Goal: Task Accomplishment & Management: Complete application form

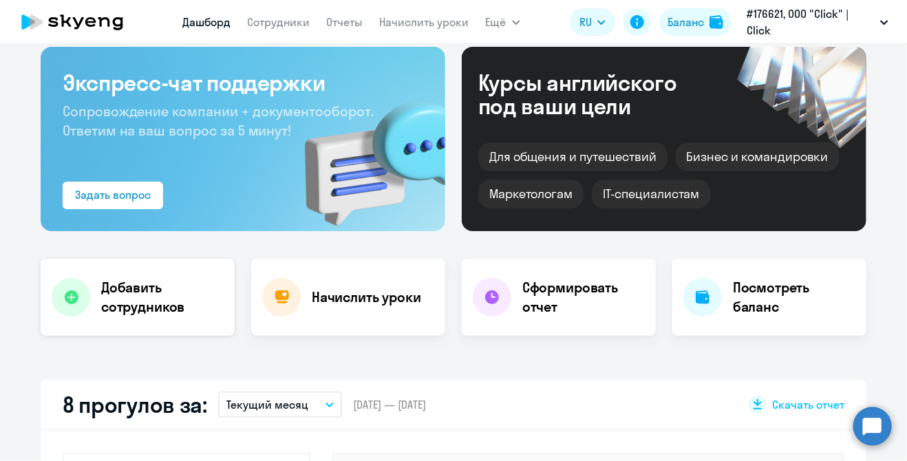
click at [157, 301] on h4 "Добавить сотрудников" at bounding box center [162, 297] width 122 height 39
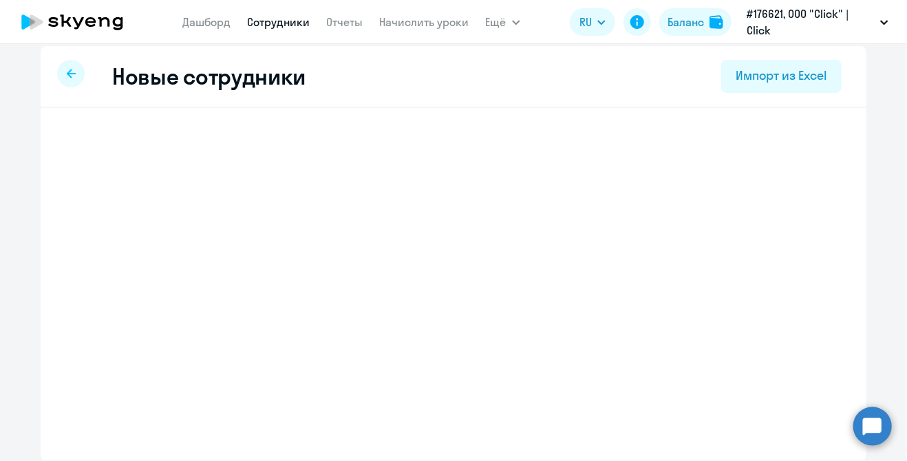
scroll to position [8, 0]
select select "english_adult_not_native_speaker"
select select "5"
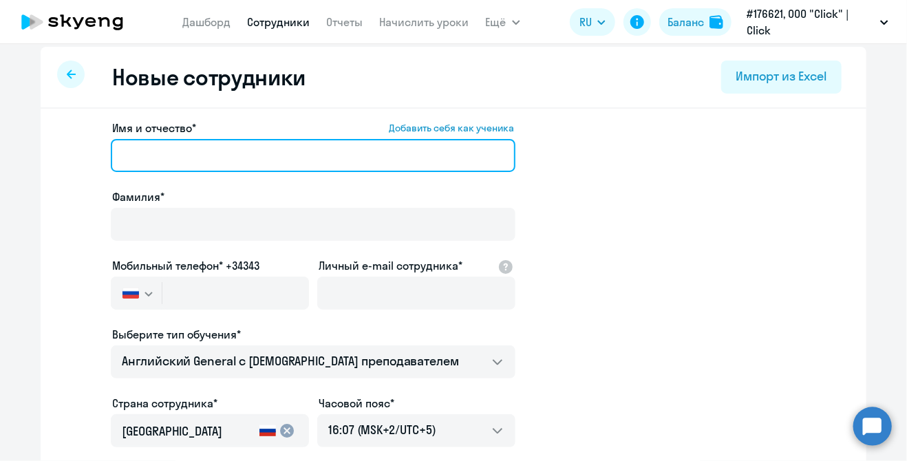
click at [171, 146] on input "Имя и отчество* Добавить себя как ученика" at bounding box center [313, 155] width 405 height 33
type input "D"
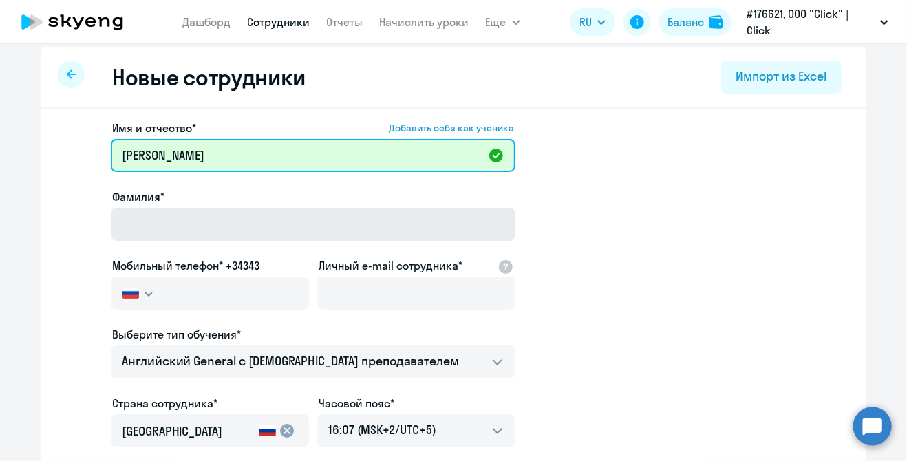
type input "[PERSON_NAME]"
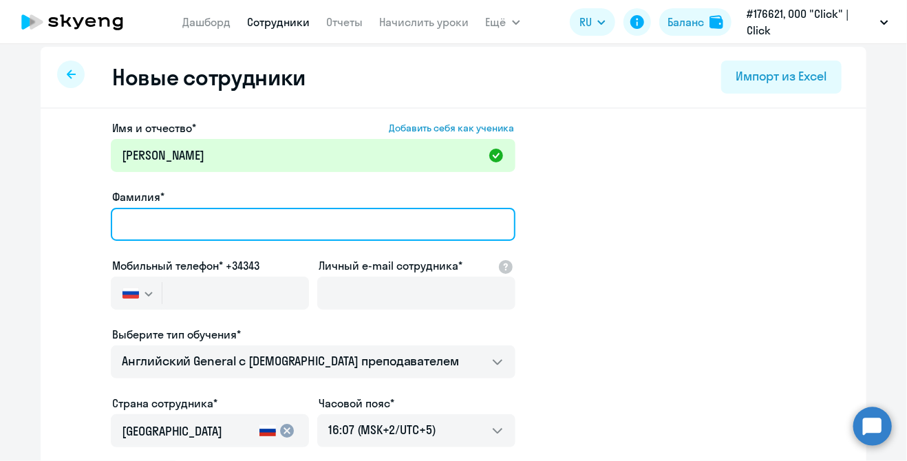
click at [237, 212] on input "Фамилия*" at bounding box center [313, 224] width 405 height 33
type input "Плакида"
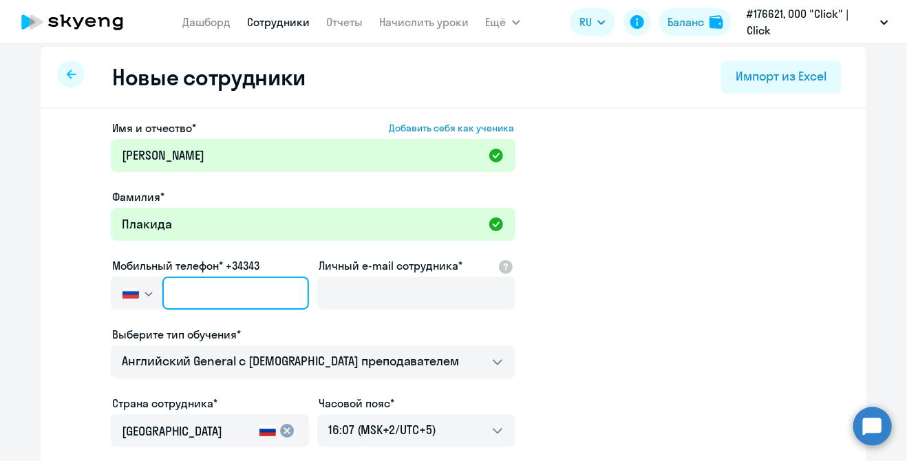
click at [234, 292] on input "text" at bounding box center [235, 293] width 147 height 33
paste input "[PHONE_NUMBER]"
type input "[PHONE_NUMBER]"
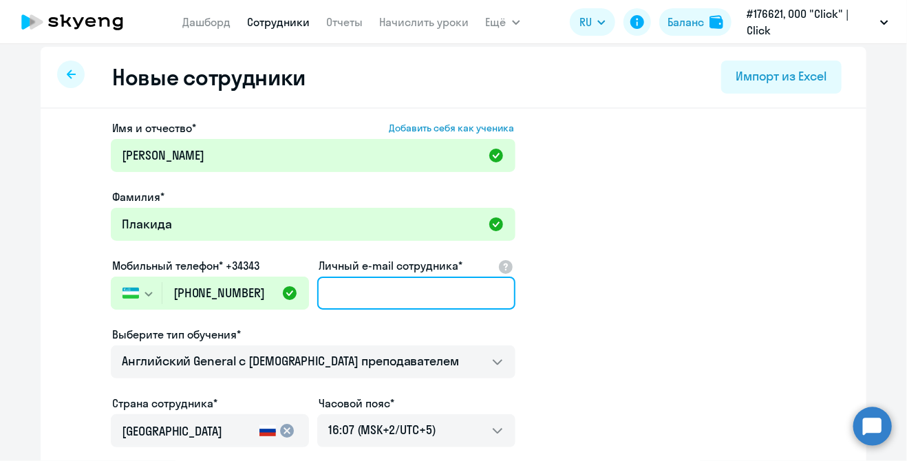
click at [361, 288] on input "Личный e-mail сотрудника*" at bounding box center [416, 293] width 198 height 33
paste input "[EMAIL_ADDRESS][DOMAIN_NAME]"
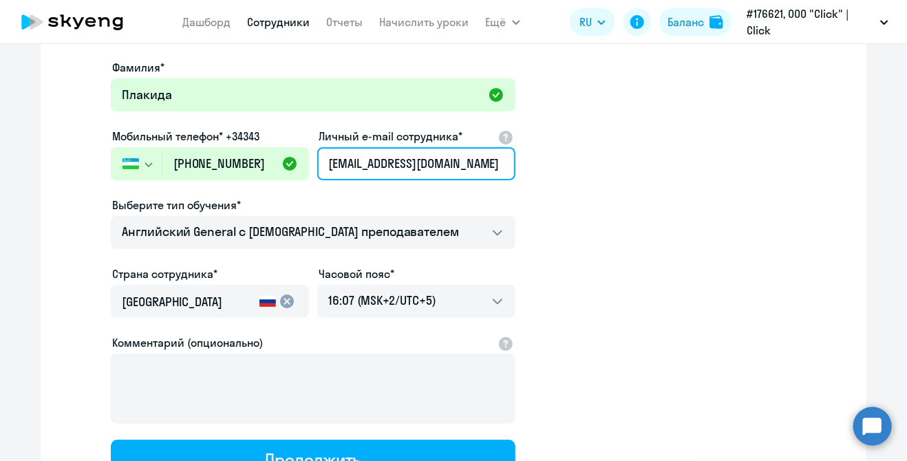
scroll to position [146, 0]
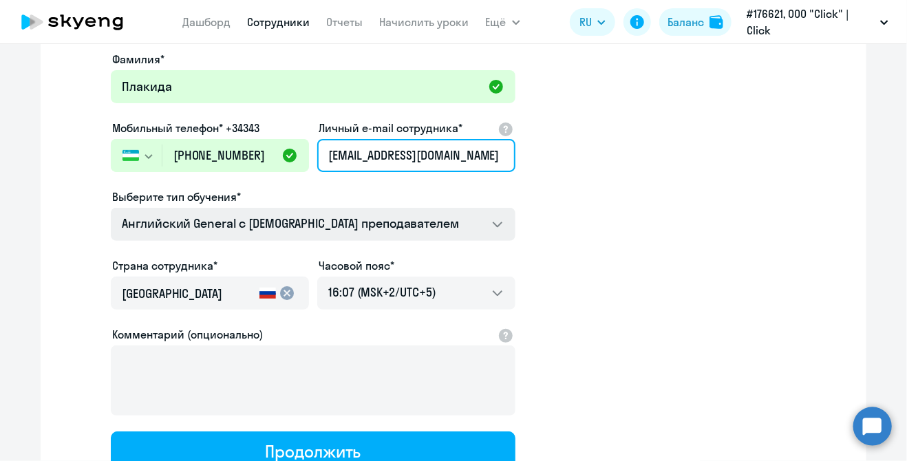
type input "[EMAIL_ADDRESS][DOMAIN_NAME]"
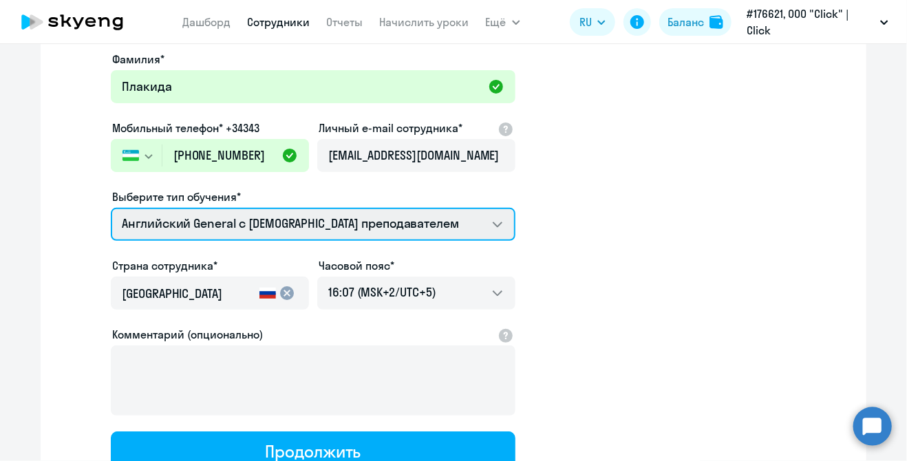
click at [406, 215] on select "Английский General с [DEMOGRAPHIC_DATA] преподавателем Премиум [DEMOGRAPHIC_DAT…" at bounding box center [313, 224] width 405 height 33
select select "english_adult_not_native_speaker_premium"
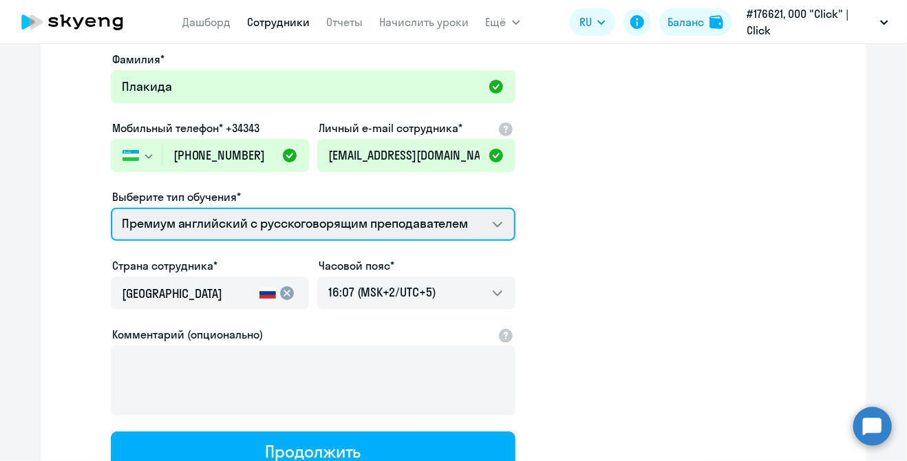
click at [111, 208] on select "Английский General с [DEMOGRAPHIC_DATA] преподавателем Премиум [DEMOGRAPHIC_DAT…" at bounding box center [313, 224] width 405 height 33
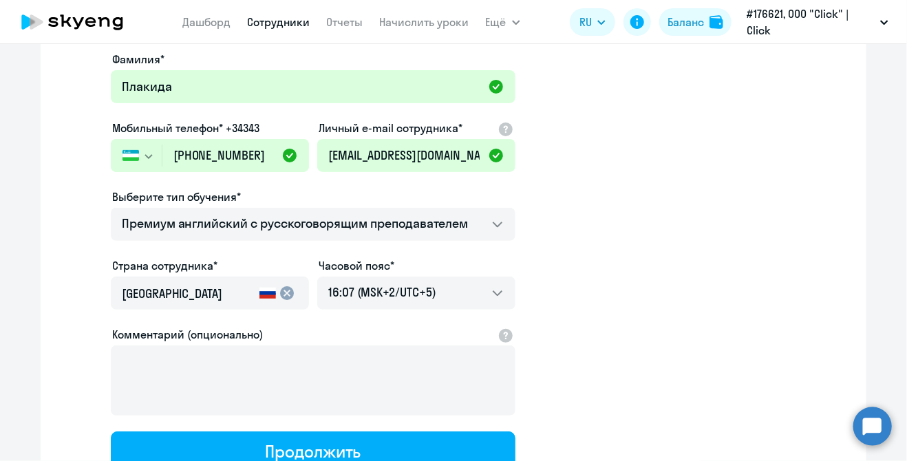
click at [214, 290] on input "[GEOGRAPHIC_DATA]" at bounding box center [188, 294] width 132 height 18
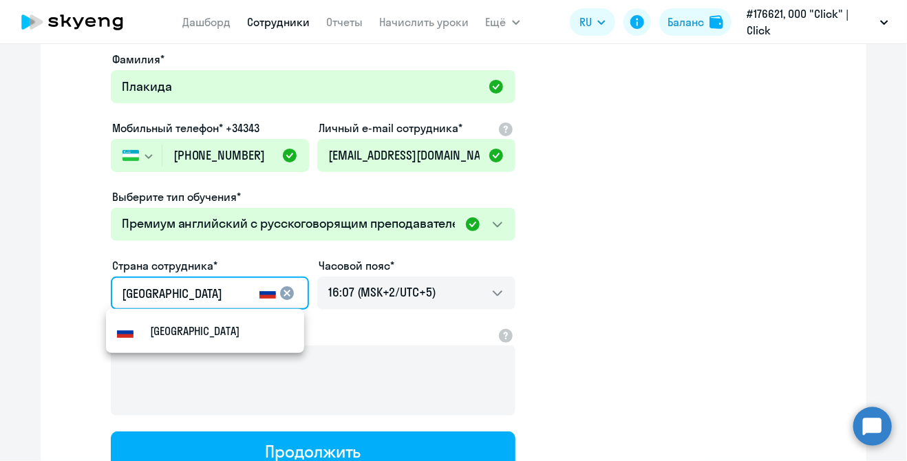
drag, startPoint x: 76, startPoint y: 281, endPoint x: 41, endPoint y: 279, distance: 35.8
click at [41, 279] on div "Имя и отчество* Добавить себя как ученика [PERSON_NAME]* Плакида Мобильный теле…" at bounding box center [454, 273] width 826 height 605
click at [279, 338] on mat-option "Узбекистан" at bounding box center [205, 330] width 198 height 33
type input "Узбекистан"
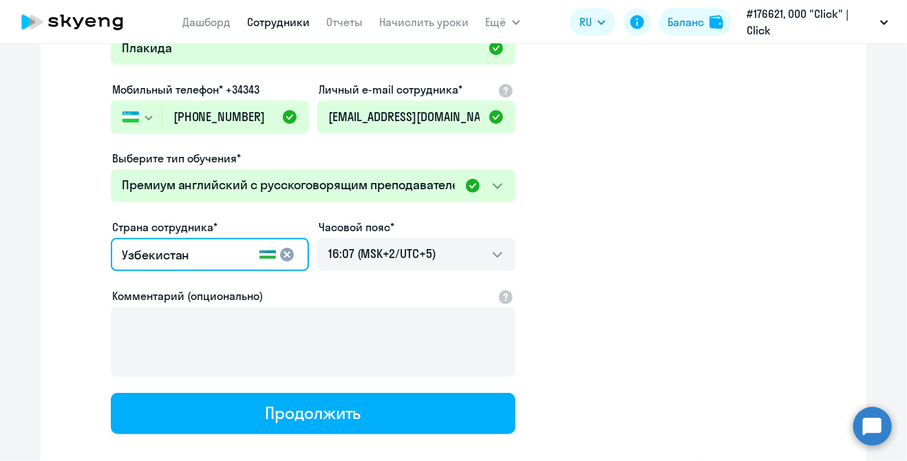
scroll to position [259, 0]
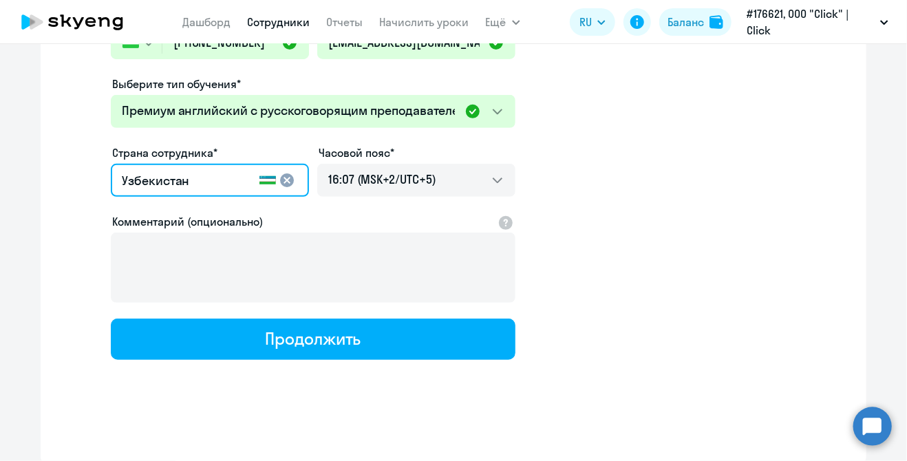
click at [351, 361] on div "Имя и отчество* Добавить себя как ученика [PERSON_NAME]* Плакида Мобильный теле…" at bounding box center [454, 160] width 826 height 605
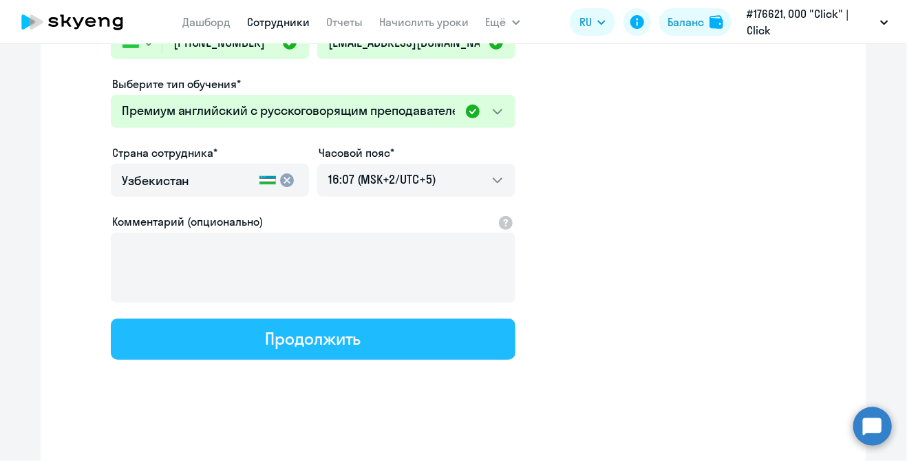
click at [341, 343] on div "Продолжить" at bounding box center [313, 338] width 96 height 22
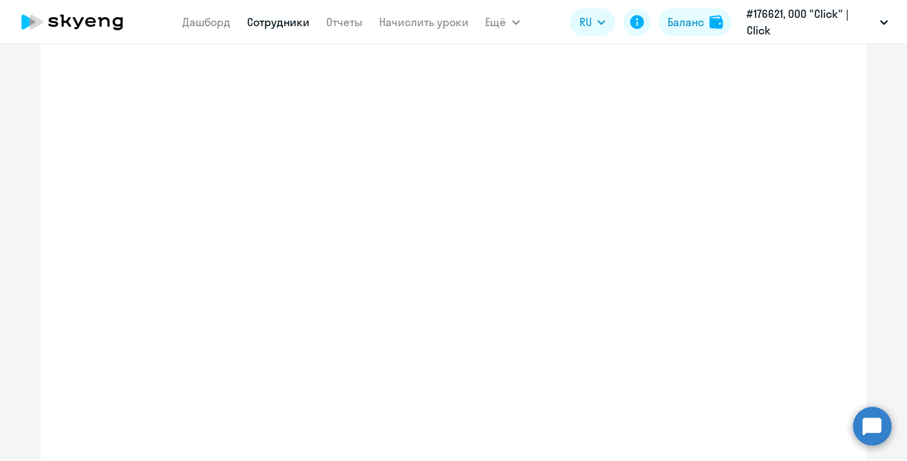
select select "english_adult_not_native_speaker_premium"
select select "5"
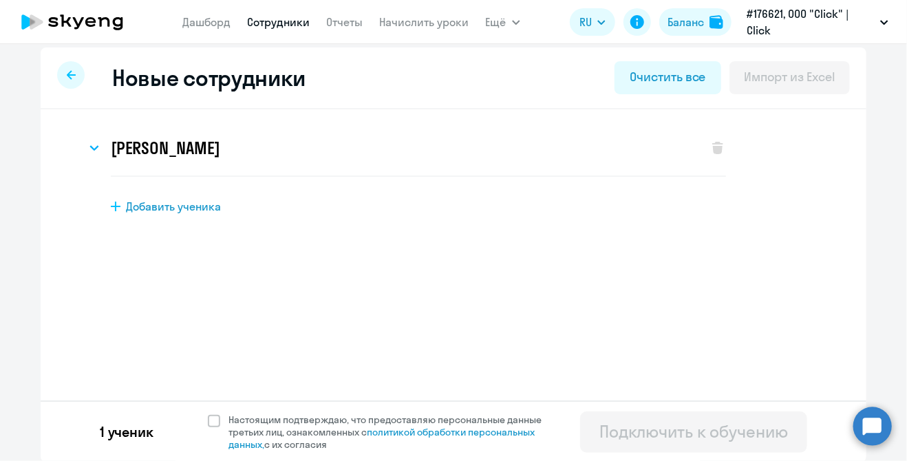
scroll to position [8, 0]
click at [213, 417] on span at bounding box center [214, 420] width 12 height 12
click at [208, 413] on input "Настоящим подтверждаю, что предоставляю персональные данные третьих лиц, ознако…" at bounding box center [207, 412] width 1 height 1
checkbox input "true"
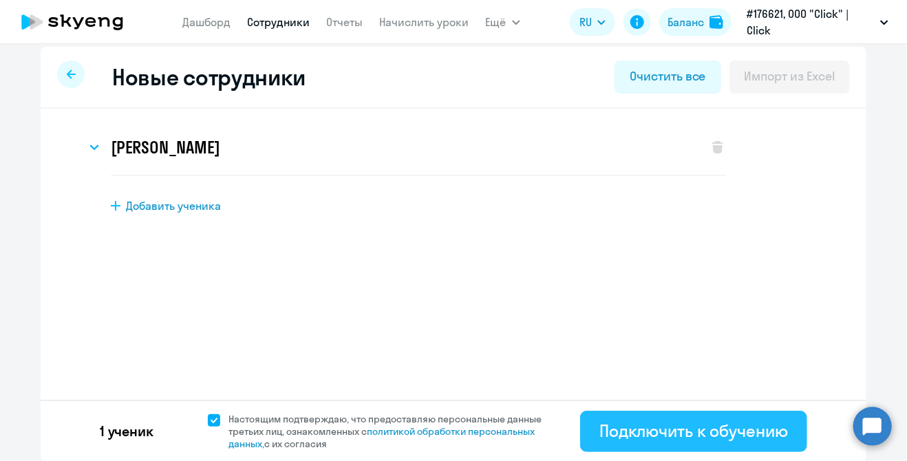
click at [705, 430] on div "Подключить к обучению" at bounding box center [693, 431] width 189 height 22
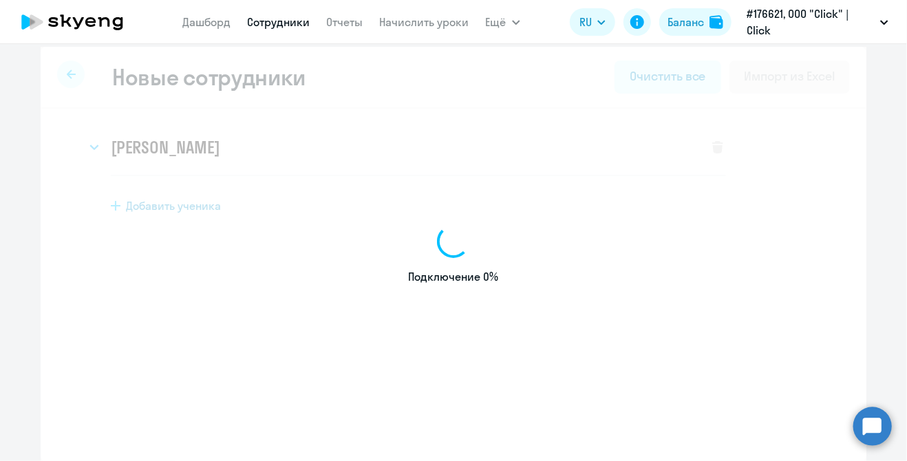
select select "english_adult_not_native_speaker"
select select "5"
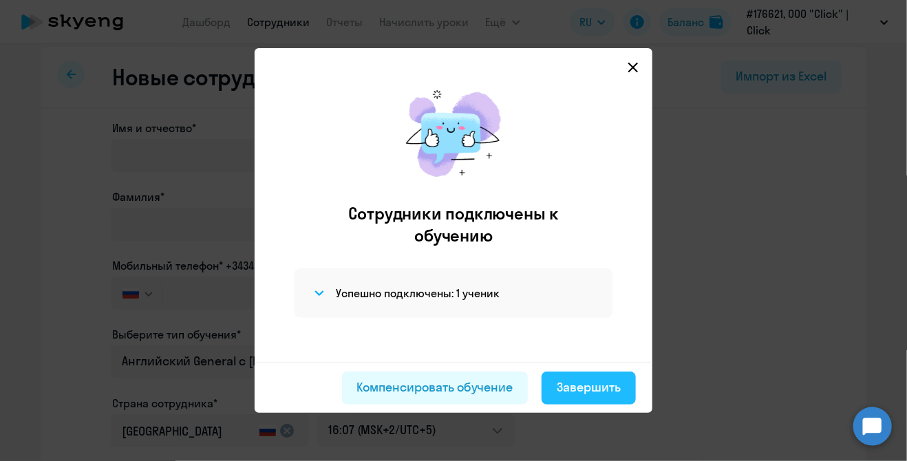
click at [617, 379] on div "Завершить" at bounding box center [589, 387] width 64 height 18
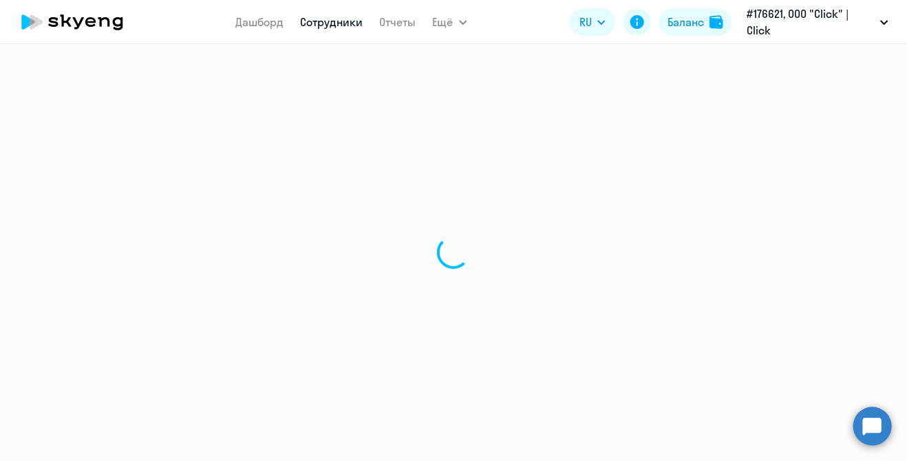
select select "30"
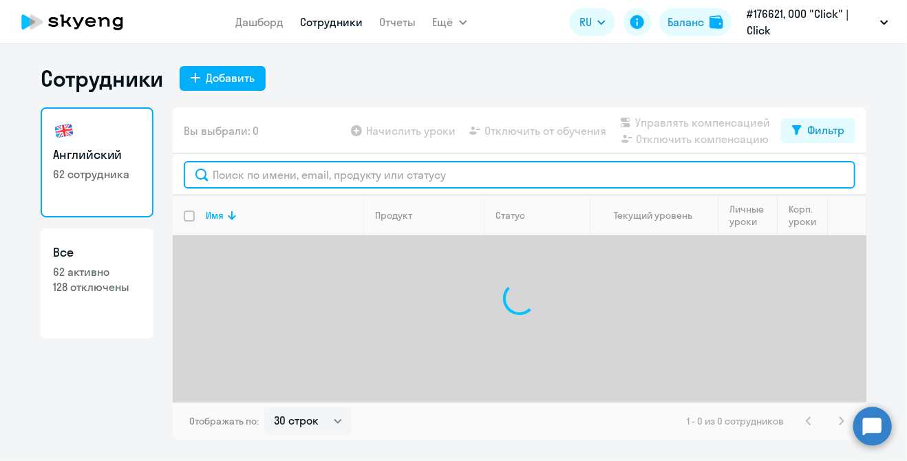
click at [222, 179] on input "text" at bounding box center [519, 175] width 671 height 28
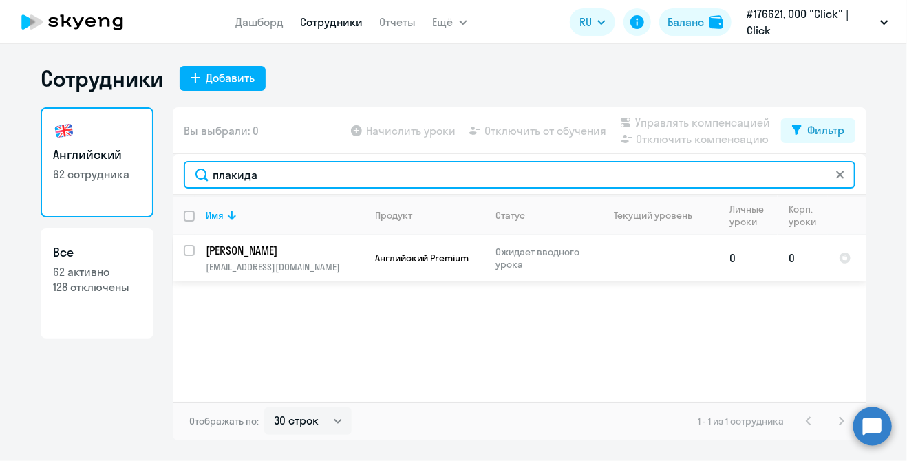
type input "плакида"
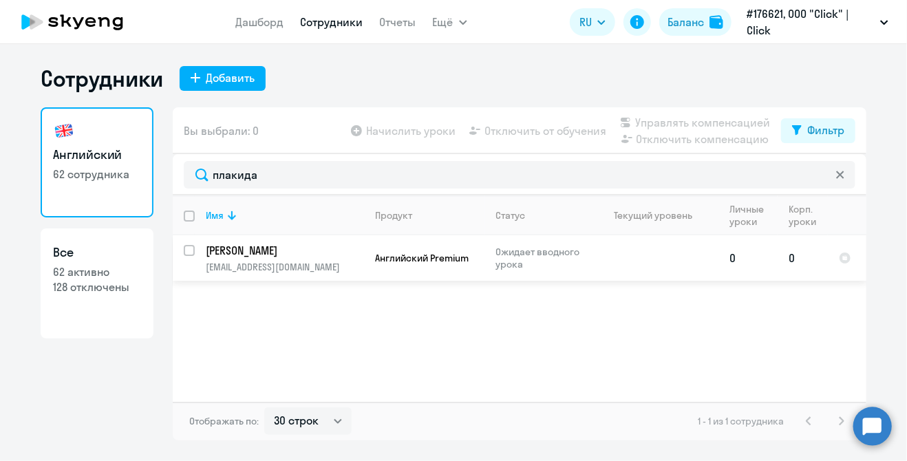
click at [286, 244] on p "[PERSON_NAME]" at bounding box center [283, 250] width 155 height 15
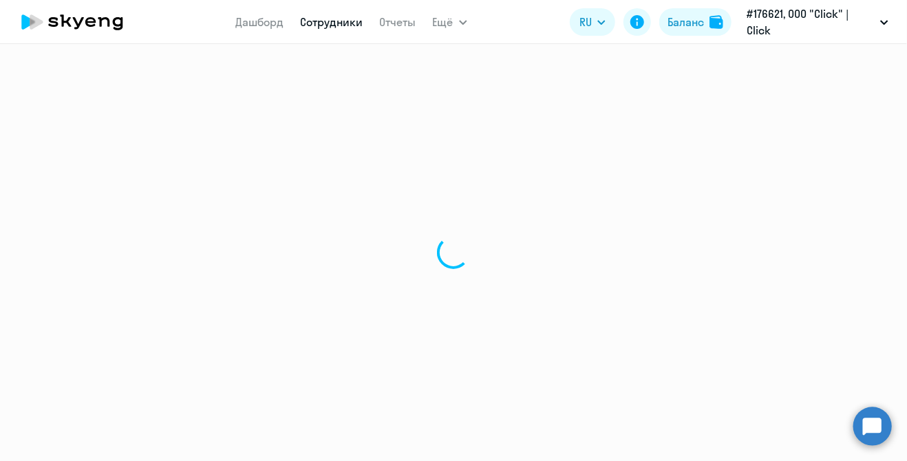
select select "english"
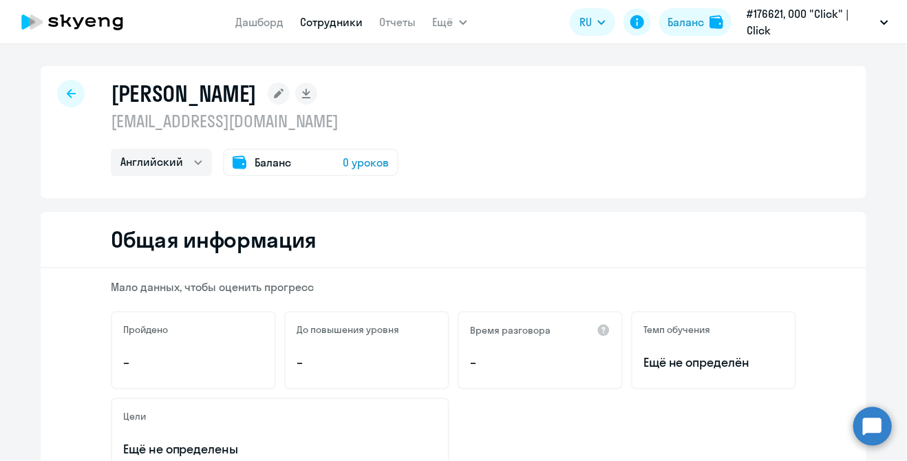
click at [297, 159] on div "Баланс 0 уроков" at bounding box center [310, 163] width 175 height 28
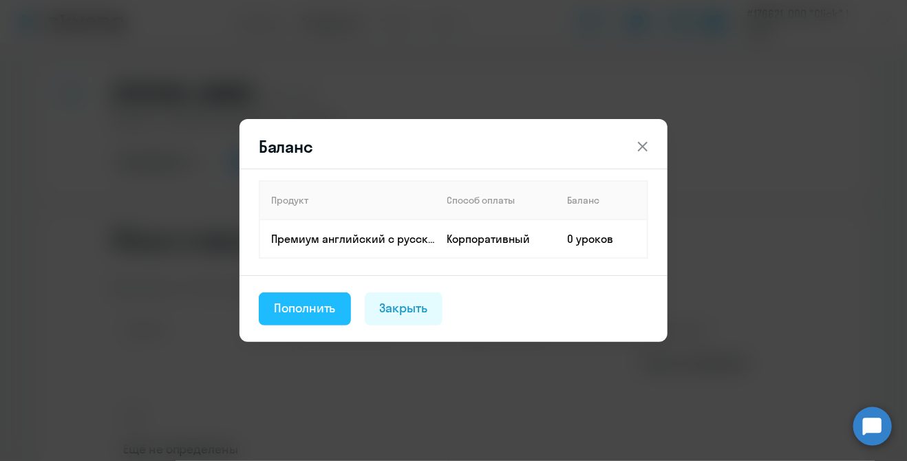
click at [341, 302] on button "Пополнить" at bounding box center [305, 308] width 92 height 33
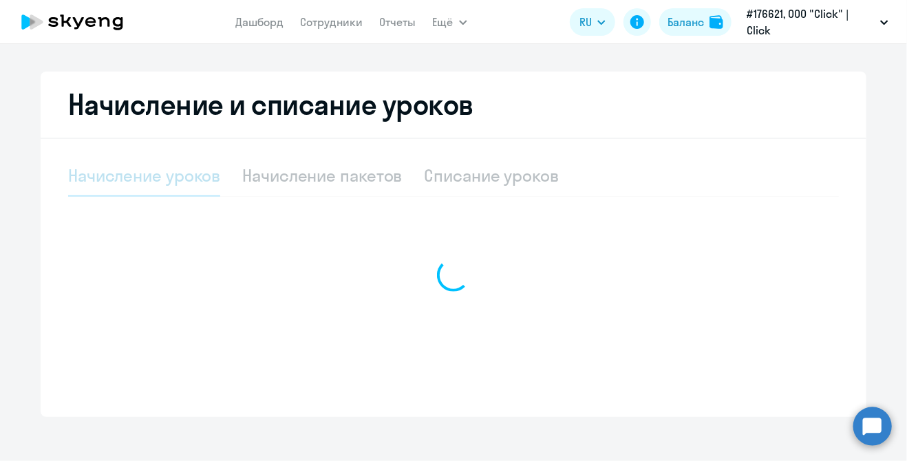
select select "10"
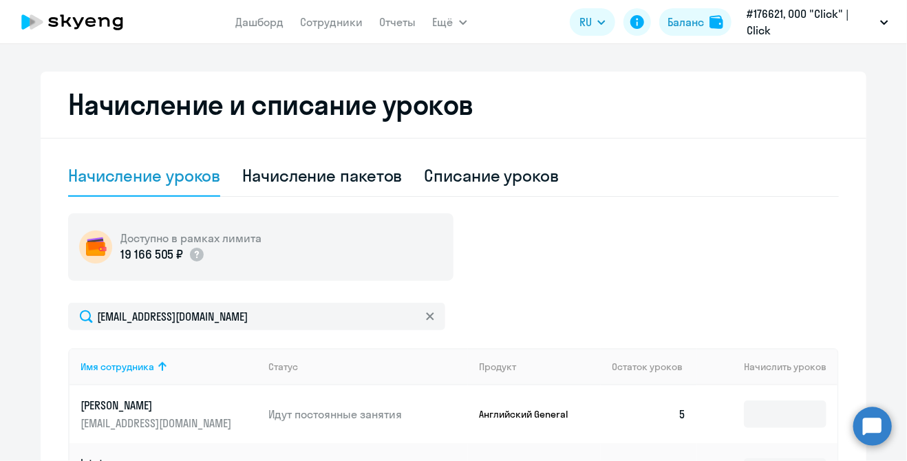
scroll to position [413, 0]
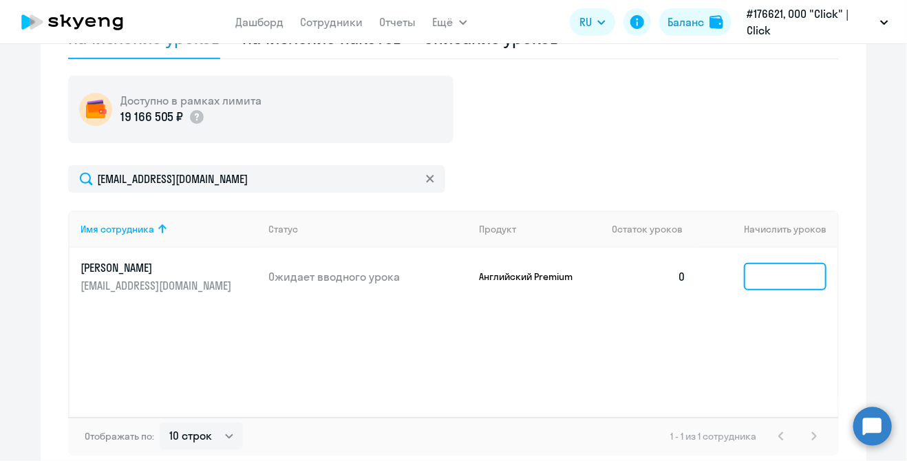
click at [766, 290] on input at bounding box center [785, 277] width 83 height 28
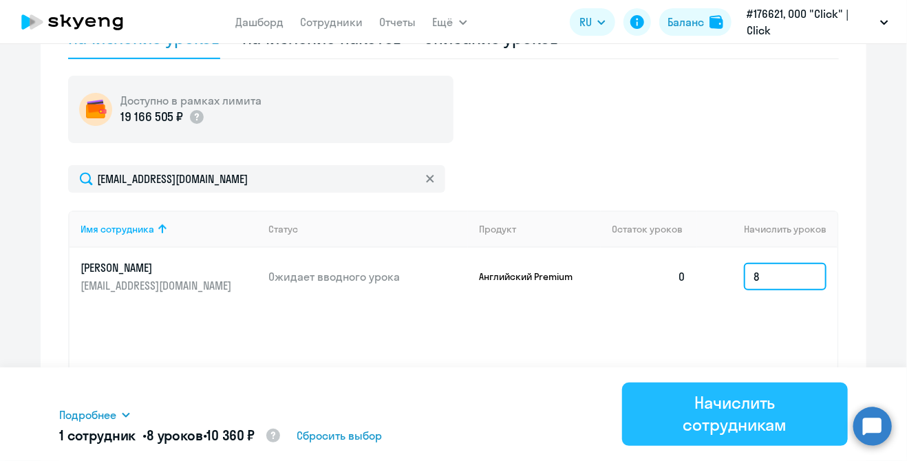
type input "8"
click at [797, 402] on div "Начислить сотрудникам" at bounding box center [734, 413] width 187 height 44
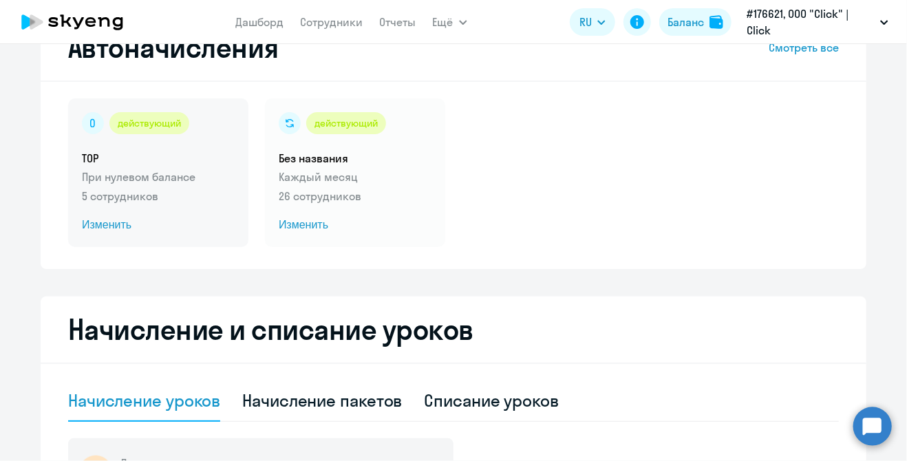
scroll to position [0, 0]
